Goal: Navigation & Orientation: Find specific page/section

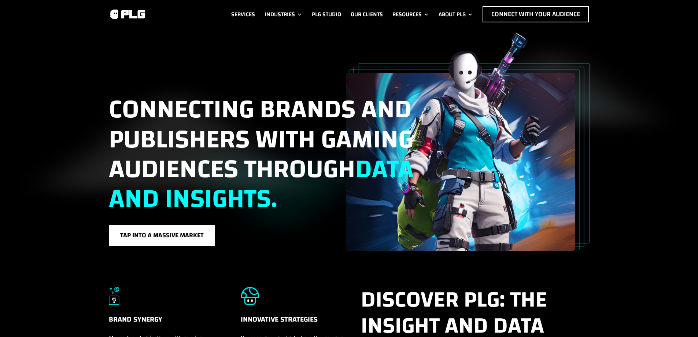
click at [460, 12] on link "About PLG" at bounding box center [456, 14] width 34 height 16
